Goal: Task Accomplishment & Management: Manage account settings

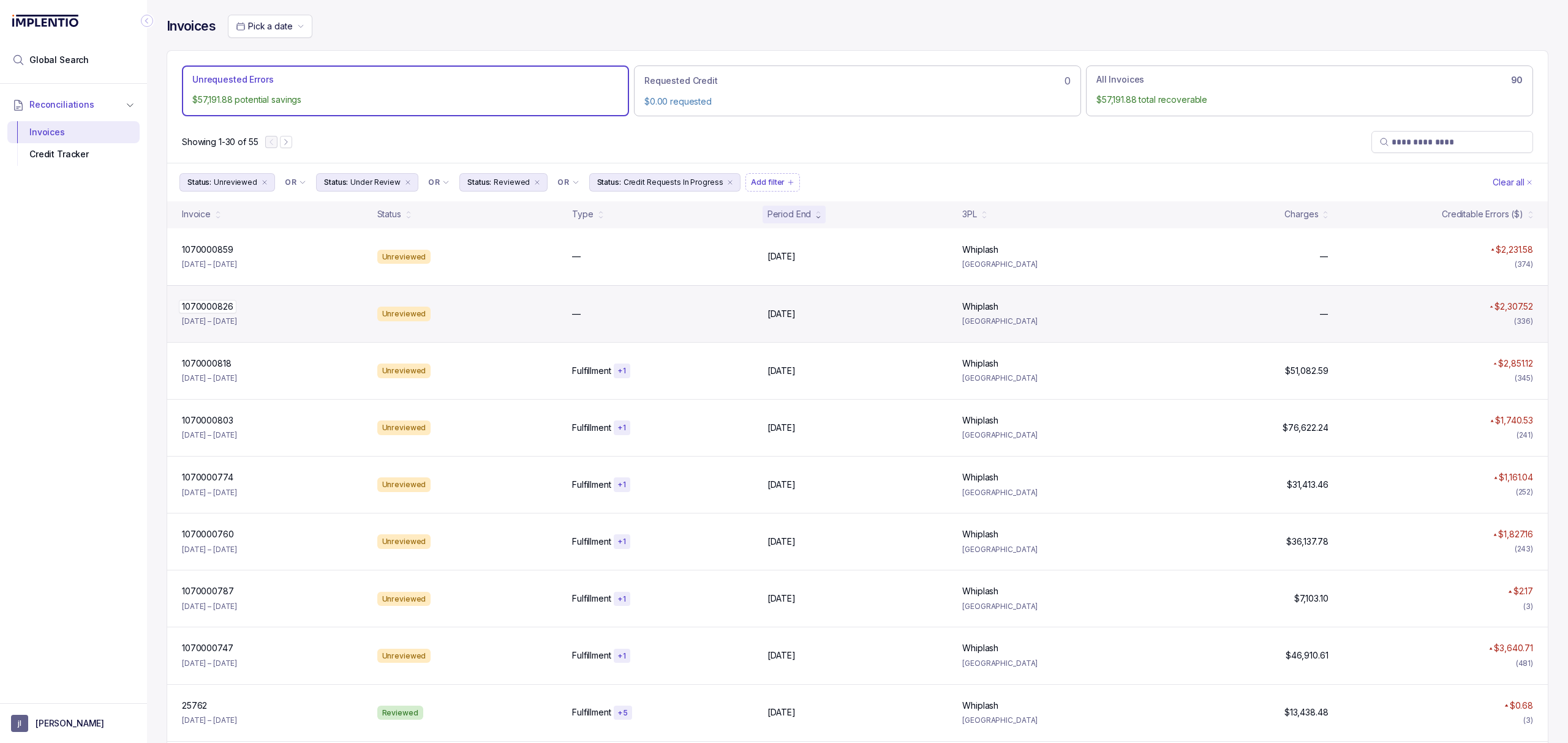
click at [216, 310] on p "1070000826" at bounding box center [207, 307] width 58 height 13
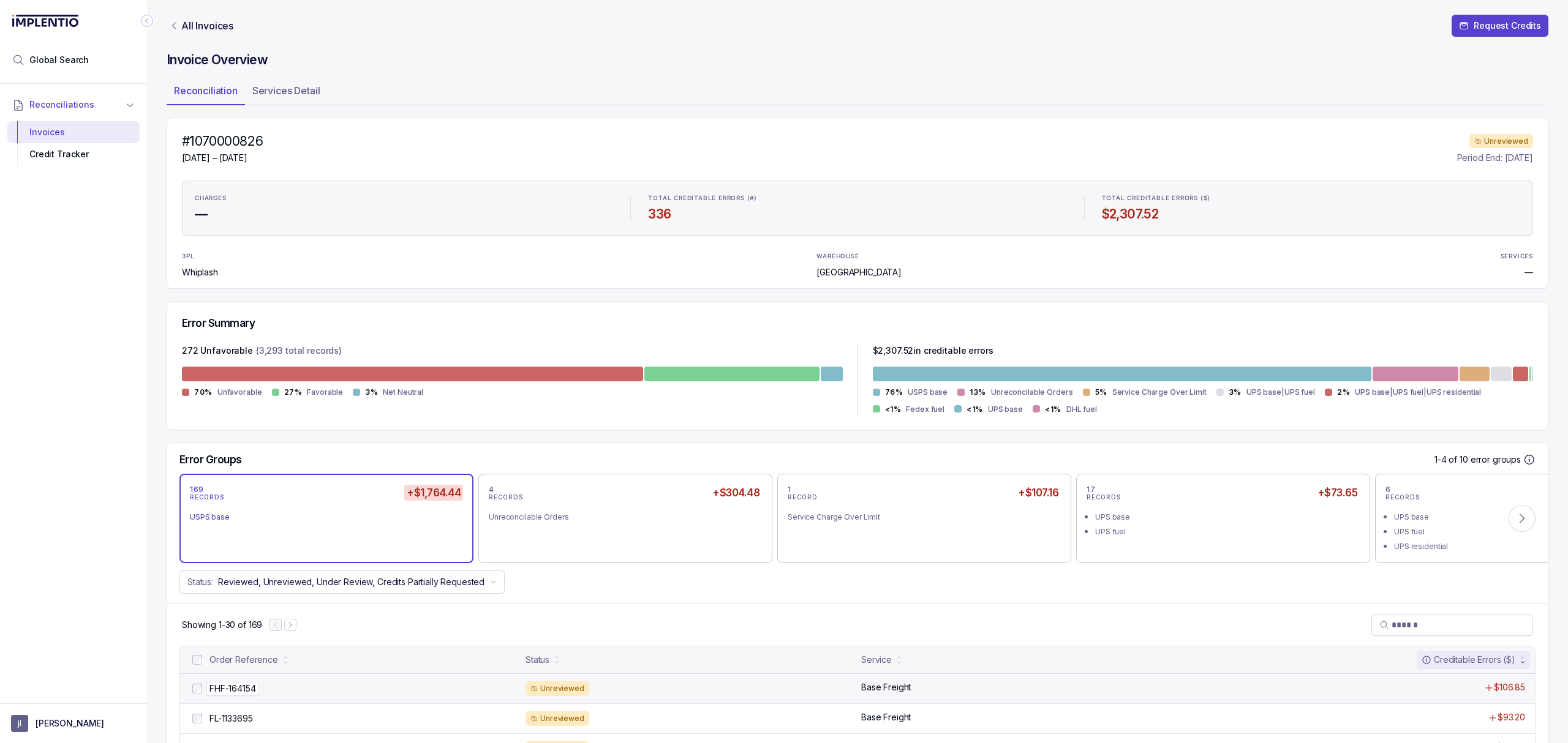
click at [228, 696] on p "FHF-164154" at bounding box center [233, 689] width 53 height 13
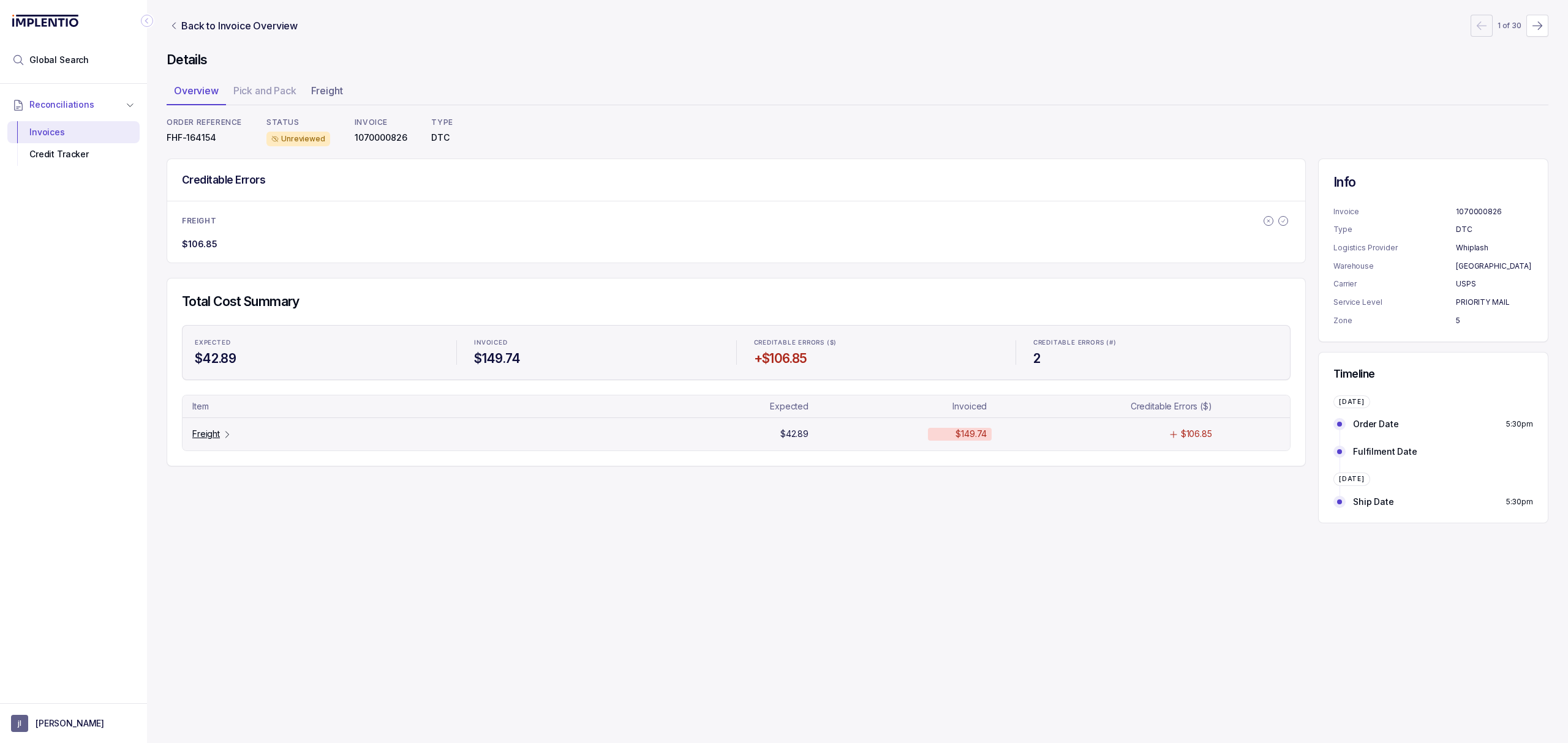
click at [217, 439] on p "Freight" at bounding box center [205, 433] width 27 height 12
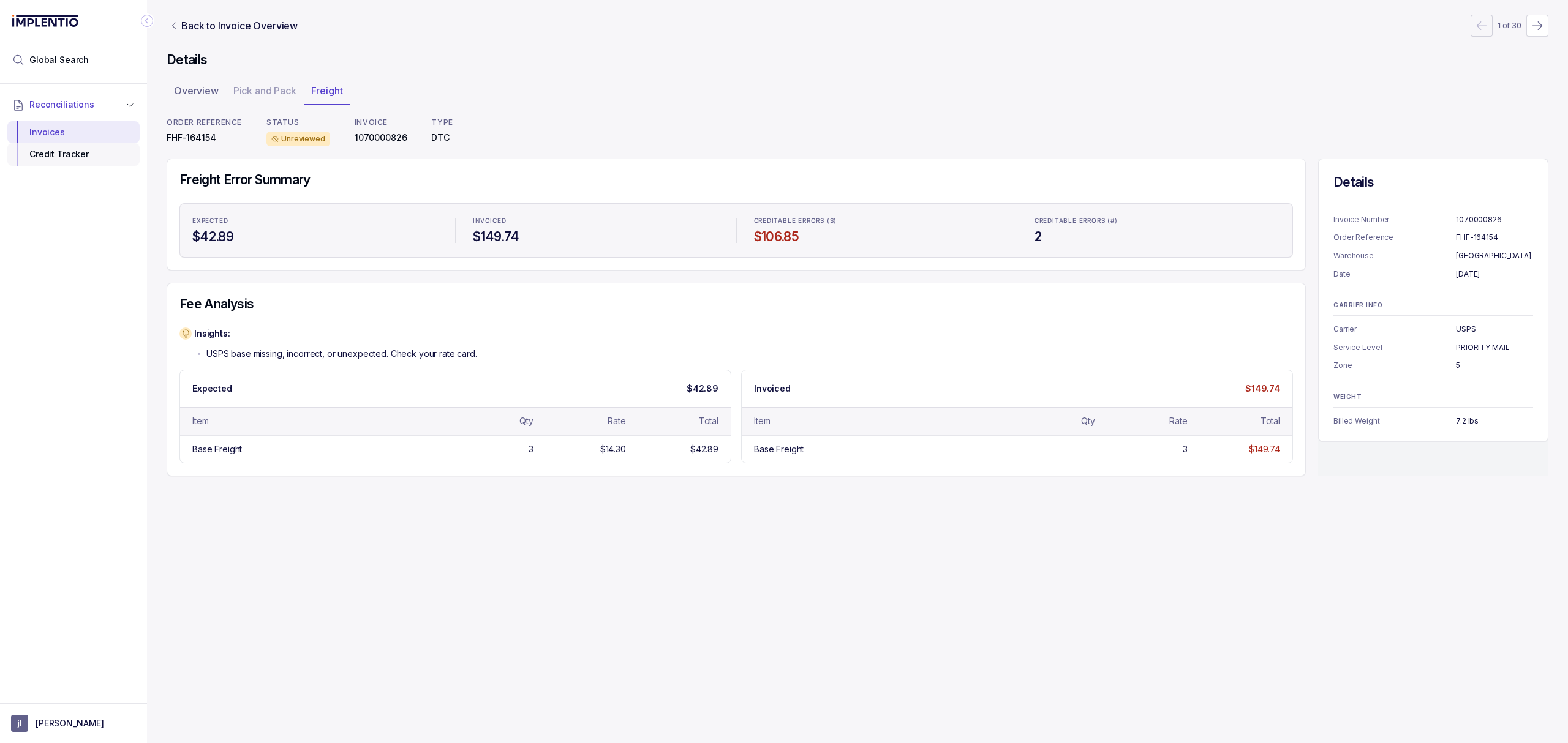
click at [95, 159] on div "Credit Tracker" at bounding box center [73, 153] width 113 height 22
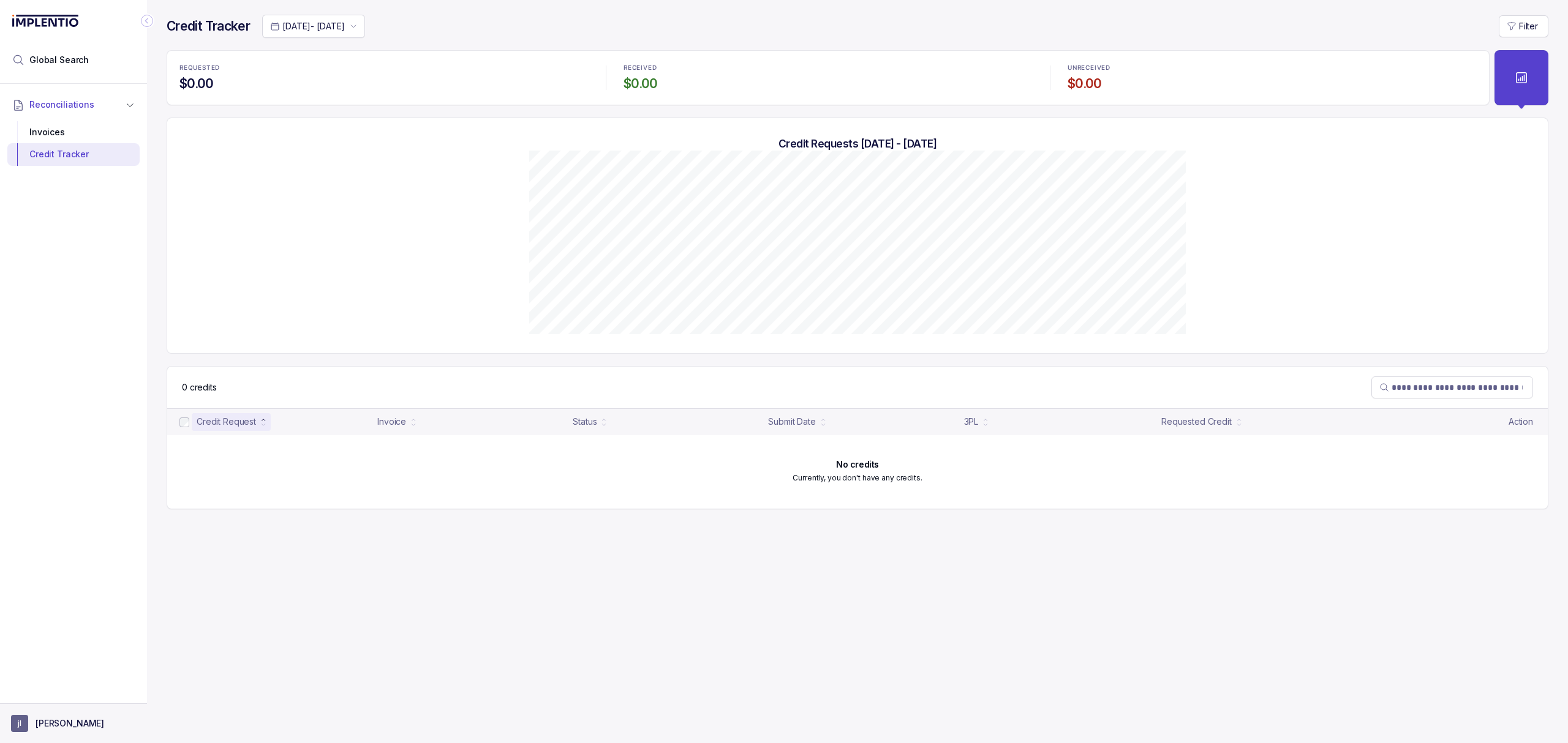
click at [45, 727] on p "[PERSON_NAME]" at bounding box center [70, 723] width 68 height 12
click at [52, 703] on div "Logout" at bounding box center [73, 697] width 116 height 15
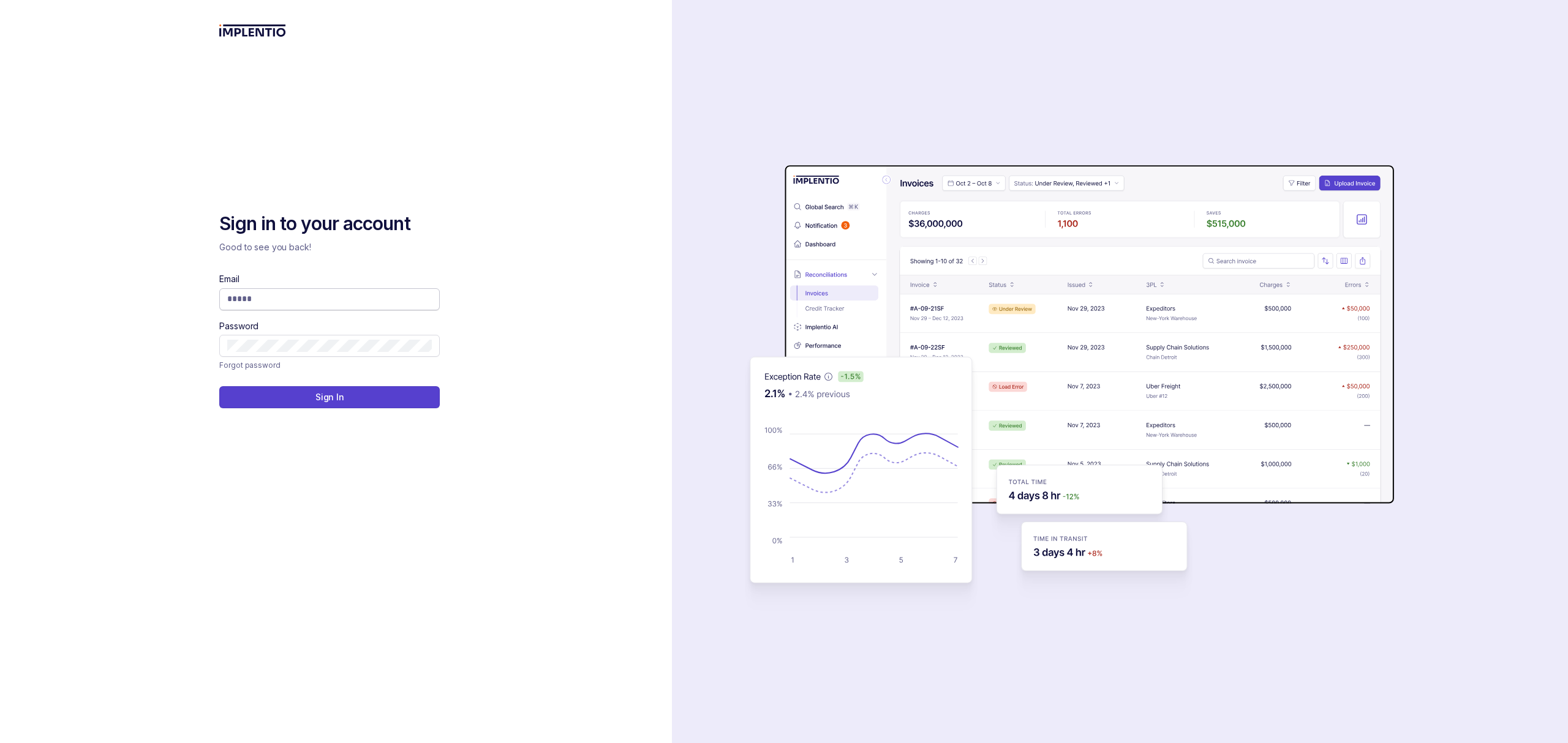
click at [295, 289] on span at bounding box center [330, 299] width 221 height 22
click at [295, 297] on input "Email" at bounding box center [330, 298] width 205 height 12
type input "**********"
